Goal: Check status: Check status

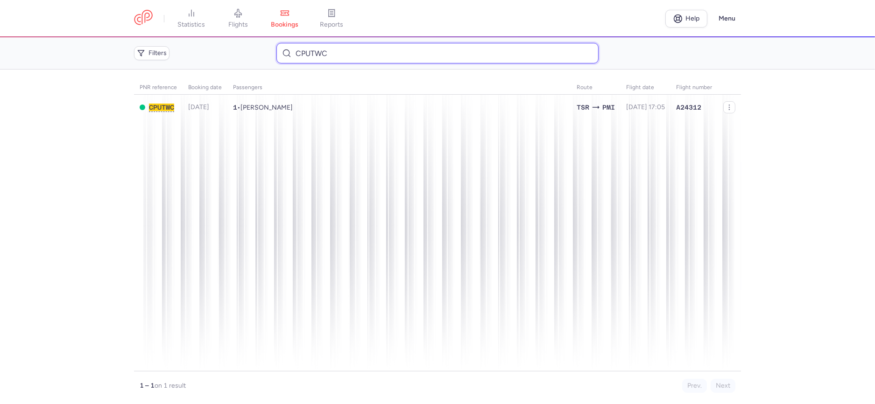
click at [313, 57] on input "CPUTWC" at bounding box center [437, 53] width 322 height 21
drag, startPoint x: 339, startPoint y: 55, endPoint x: 254, endPoint y: 54, distance: 85.0
click at [254, 54] on div "Filters CPUTWC" at bounding box center [437, 53] width 615 height 28
paste input "1643352"
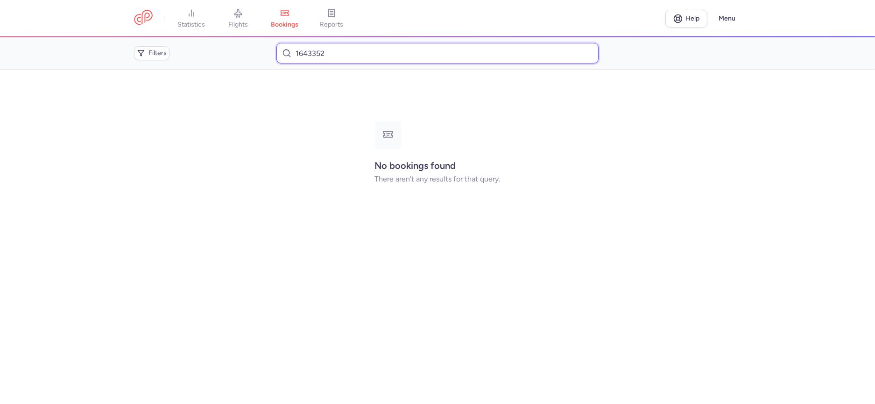
drag, startPoint x: 342, startPoint y: 50, endPoint x: 248, endPoint y: 49, distance: 94.3
click at [252, 50] on div "Filters 1643352" at bounding box center [437, 53] width 615 height 28
paste input "CPZ8LM"
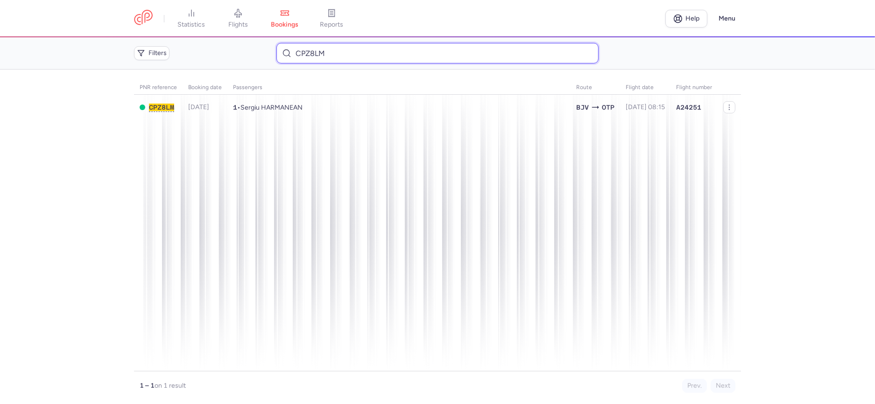
type input "CPZ8LM"
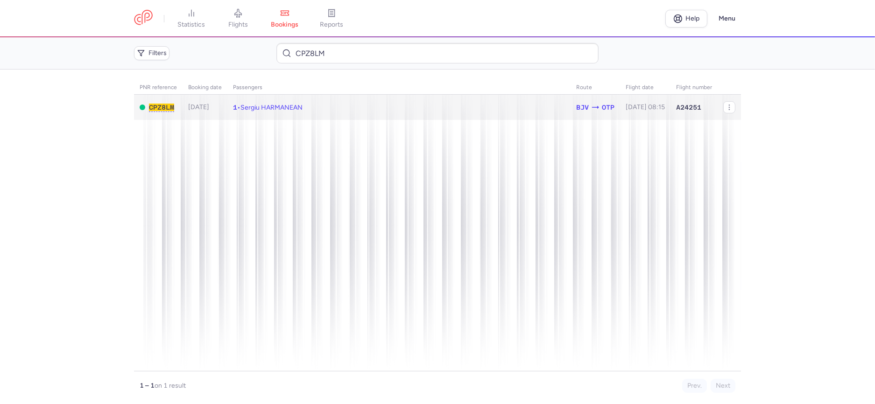
click at [253, 110] on span "Sergiu HARMANEAN" at bounding box center [271, 108] width 62 height 8
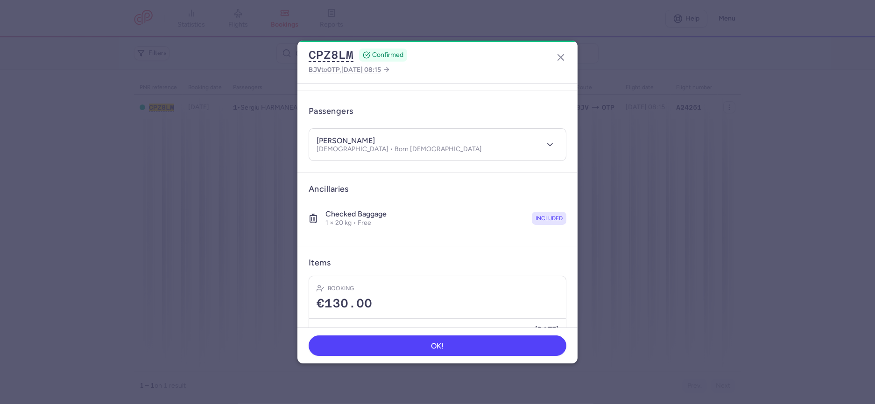
scroll to position [102, 0]
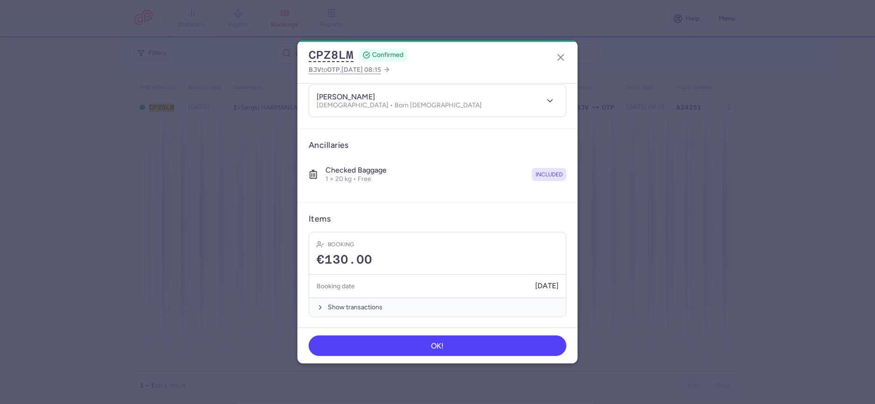
click at [61, 162] on dialog "CPZ8LM CONFIRMED BJV to OTP , [DATE] 08:15 General information CP reference CPZ…" at bounding box center [437, 203] width 845 height 324
click at [553, 57] on button "button" at bounding box center [560, 57] width 15 height 15
